Goal: Transaction & Acquisition: Purchase product/service

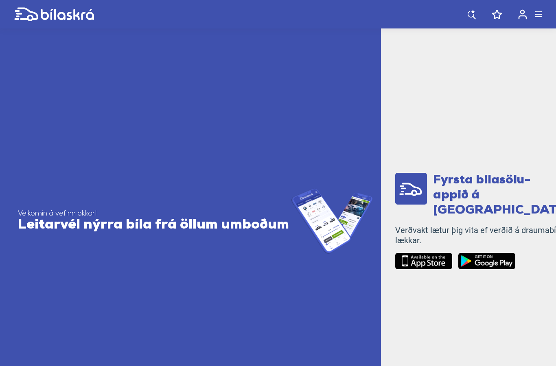
scroll to position [274, 0]
click at [475, 188] on span "Fyrsta bílasölu- appið á [GEOGRAPHIC_DATA]!" at bounding box center [503, 196] width 141 height 43
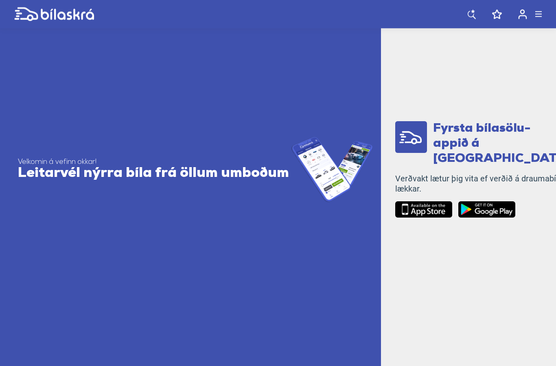
scroll to position [326, 0]
click at [428, 211] on img at bounding box center [423, 210] width 57 height 17
click at [497, 208] on img at bounding box center [487, 210] width 57 height 17
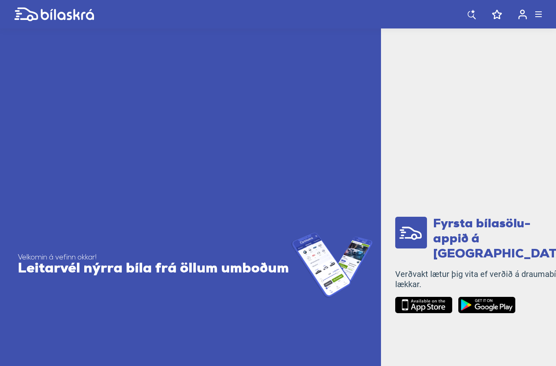
scroll to position [234, 0]
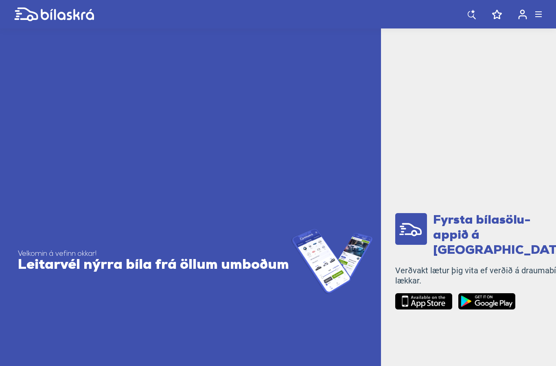
click at [448, 238] on span "Fyrsta bílasölu- appið á [GEOGRAPHIC_DATA]!" at bounding box center [503, 236] width 141 height 43
click at [418, 242] on rect at bounding box center [411, 229] width 32 height 32
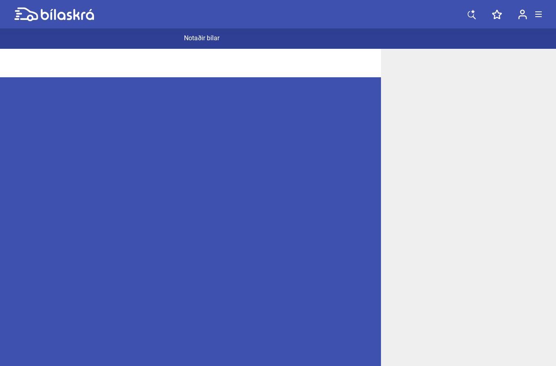
scroll to position [0, 0]
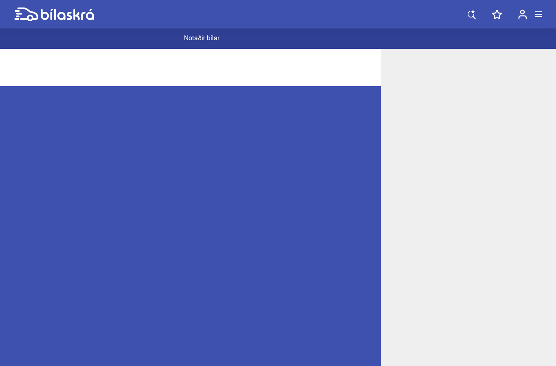
click at [541, 19] on button at bounding box center [538, 14] width 7 height 12
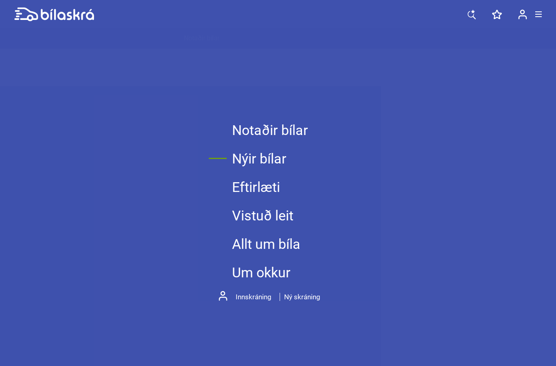
click at [266, 173] on link "Nýir bílar" at bounding box center [270, 159] width 76 height 29
click at [269, 173] on link "Nýir bílar" at bounding box center [270, 159] width 76 height 29
click at [256, 301] on link "Innskráning" at bounding box center [256, 297] width 40 height 8
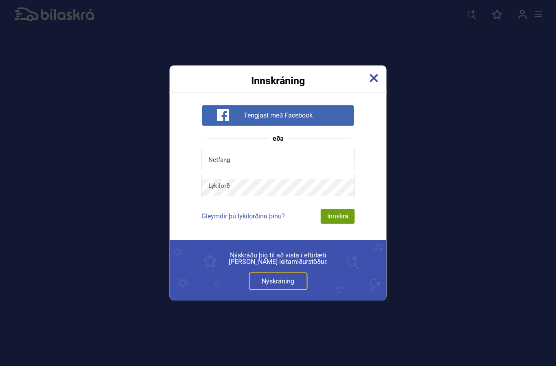
click at [371, 74] on img at bounding box center [374, 78] width 9 height 9
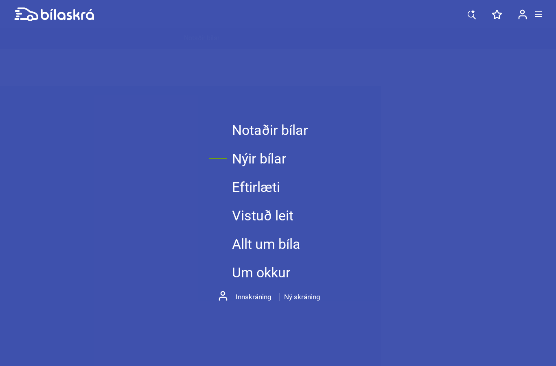
click at [289, 259] on link "Allt um bíla" at bounding box center [270, 244] width 76 height 29
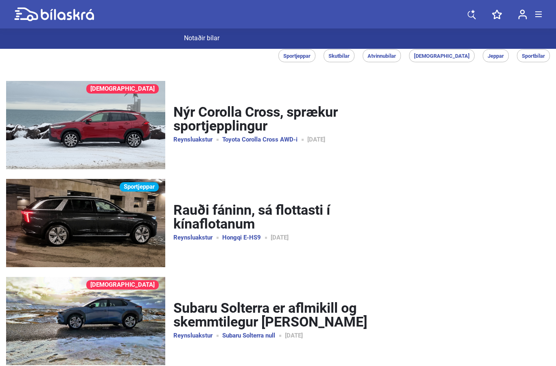
click at [482, 11] on link at bounding box center [472, 14] width 24 height 29
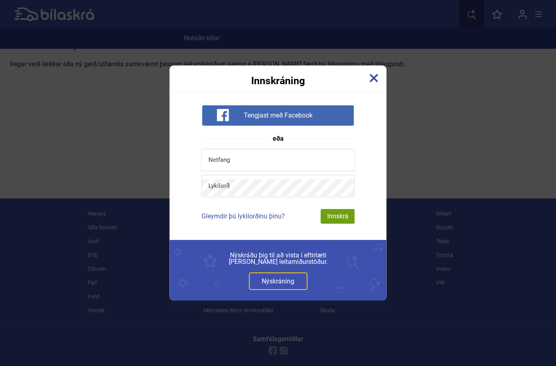
click at [381, 74] on div "Innskráning" at bounding box center [278, 76] width 217 height 20
click at [373, 79] on img at bounding box center [374, 78] width 9 height 9
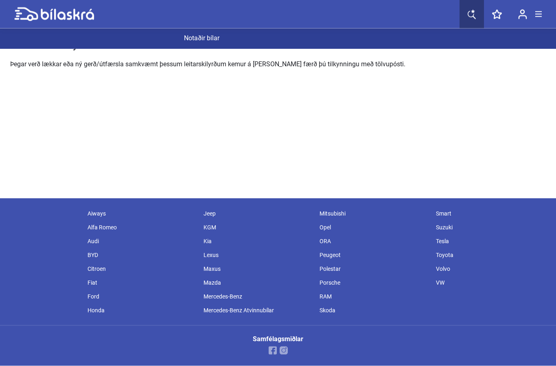
scroll to position [30, 0]
click at [339, 290] on div "Porsche" at bounding box center [374, 283] width 116 height 14
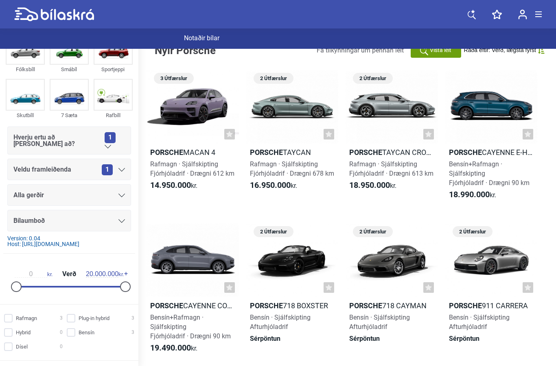
click at [0, 0] on div "Bílabúð Benna" at bounding box center [0, 0] width 0 height 0
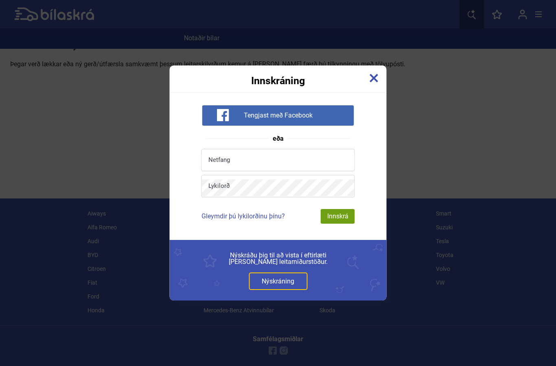
scroll to position [30, 0]
click at [376, 77] on img at bounding box center [374, 78] width 9 height 9
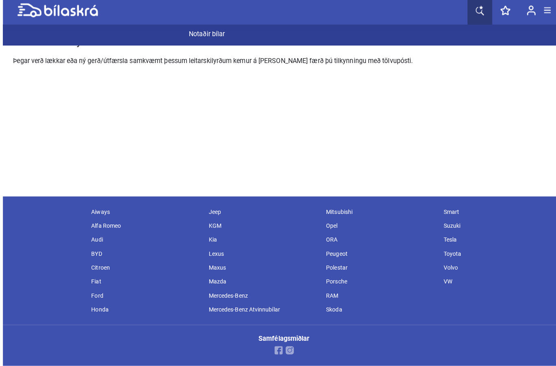
scroll to position [33, 0]
